Goal: Information Seeking & Learning: Understand process/instructions

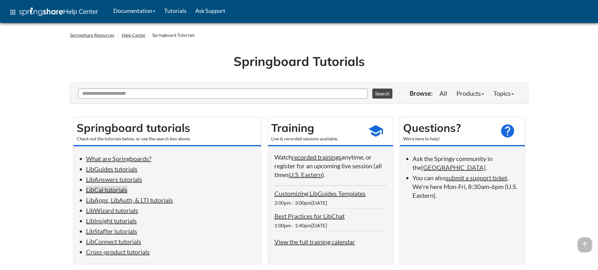
scroll to position [25, 0]
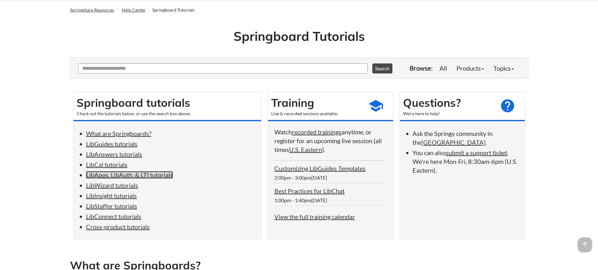
click at [114, 179] on link "LibApps, LibAuth, & LTI tutorials" at bounding box center [129, 175] width 87 height 8
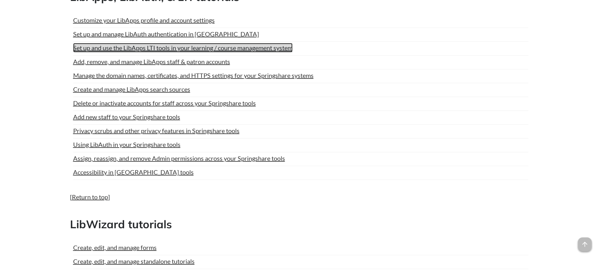
click at [114, 52] on link "Set up and use the LibApps LTI tools in your learning / course management system" at bounding box center [183, 47] width 220 height 9
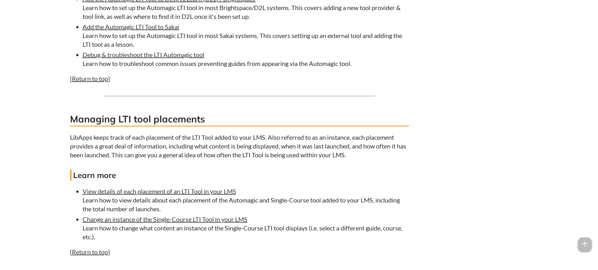
scroll to position [2648, 0]
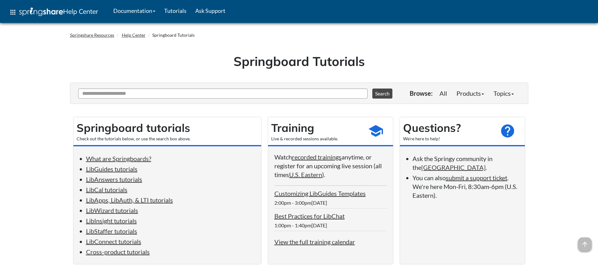
scroll to position [1753, 0]
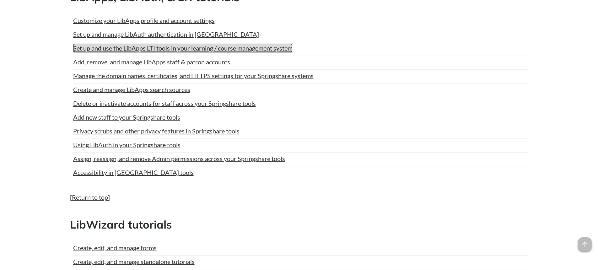
click at [137, 53] on link "Set up and use the LibApps LTI tools in your learning / course management system" at bounding box center [183, 47] width 220 height 9
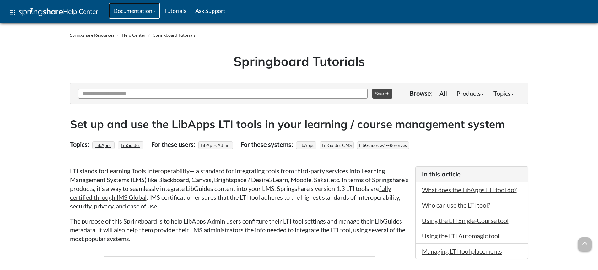
click at [160, 8] on link "Documentation" at bounding box center [134, 11] width 51 height 16
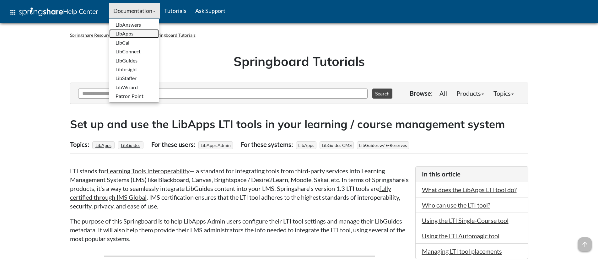
click at [129, 31] on link "LibApps" at bounding box center [134, 33] width 50 height 9
